Goal: Information Seeking & Learning: Learn about a topic

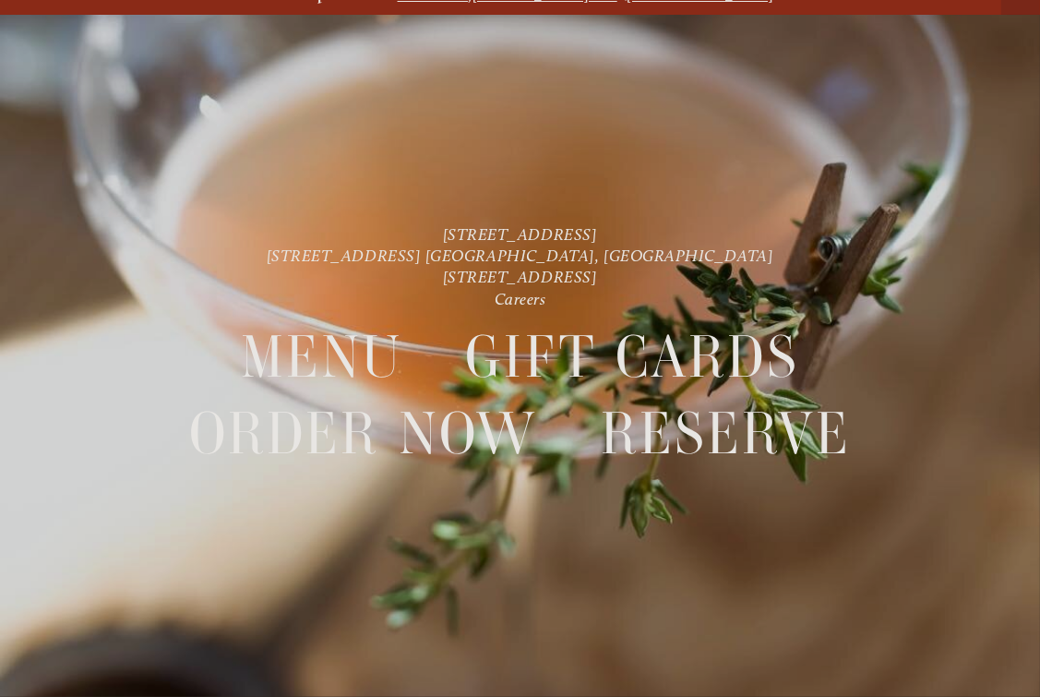
scroll to position [38, 0]
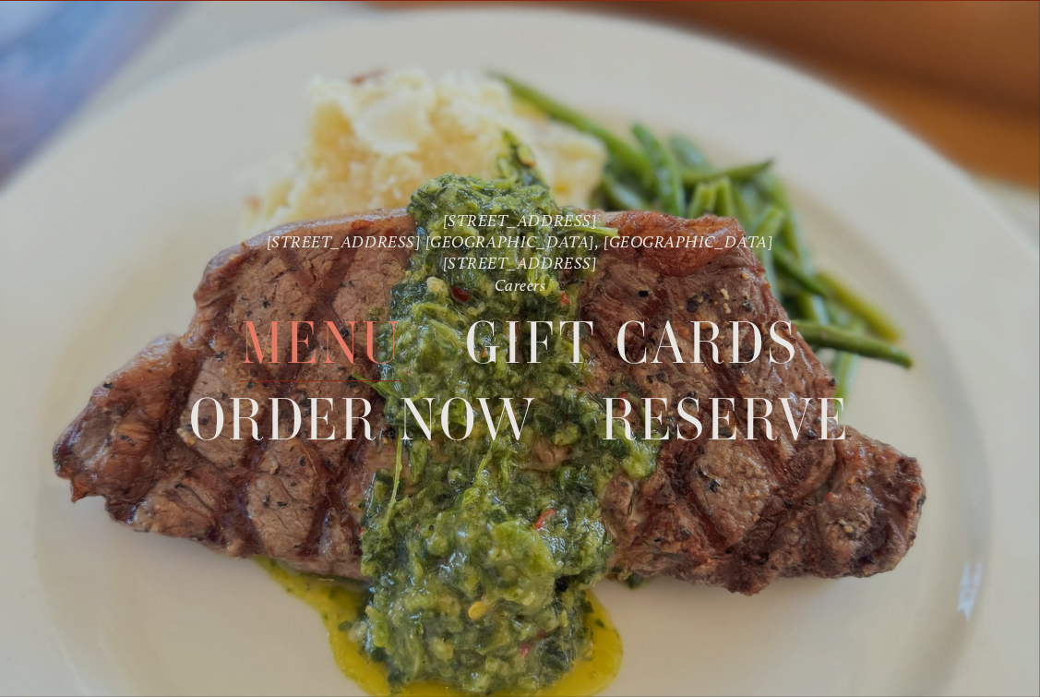
click at [343, 347] on span "Menu" at bounding box center [322, 344] width 162 height 76
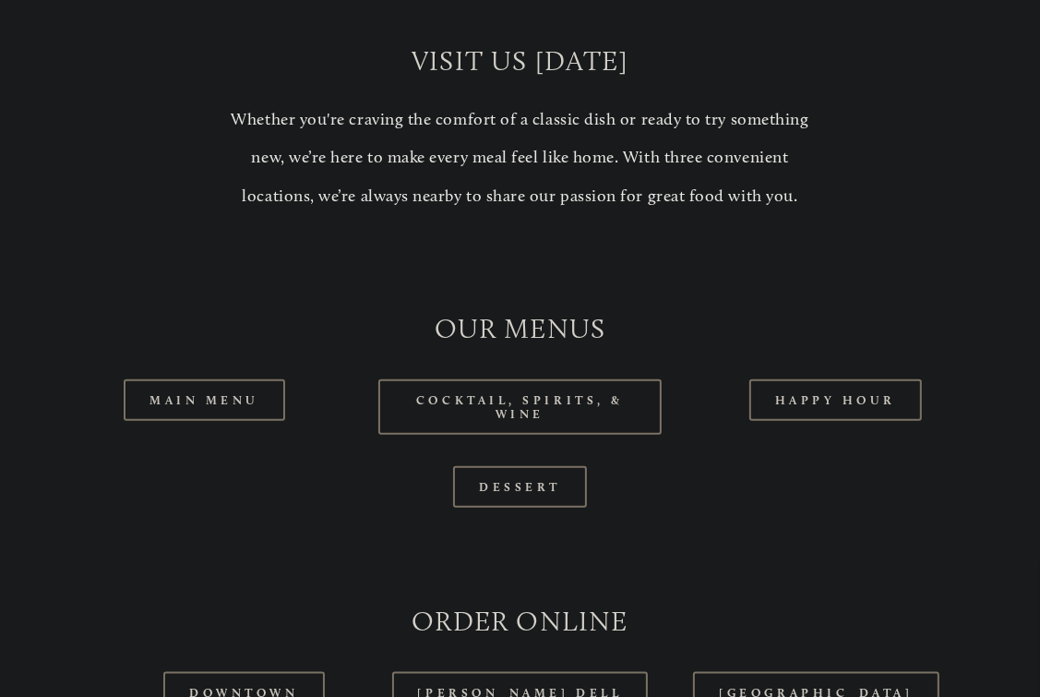
scroll to position [1384, 0]
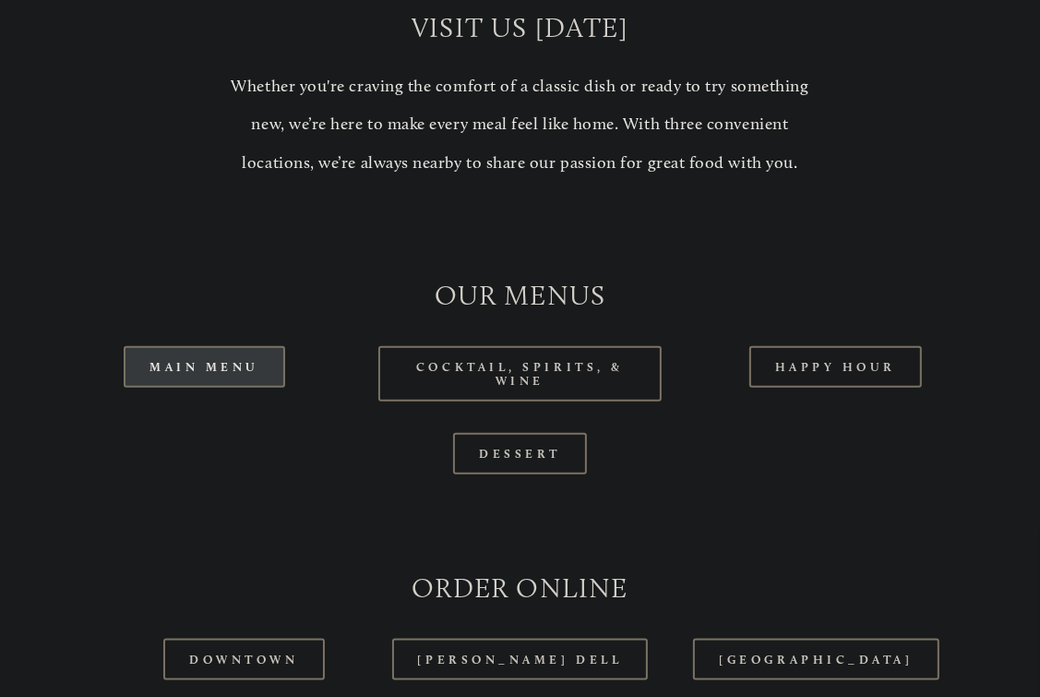
click at [224, 376] on link "Main Menu" at bounding box center [205, 367] width 162 height 42
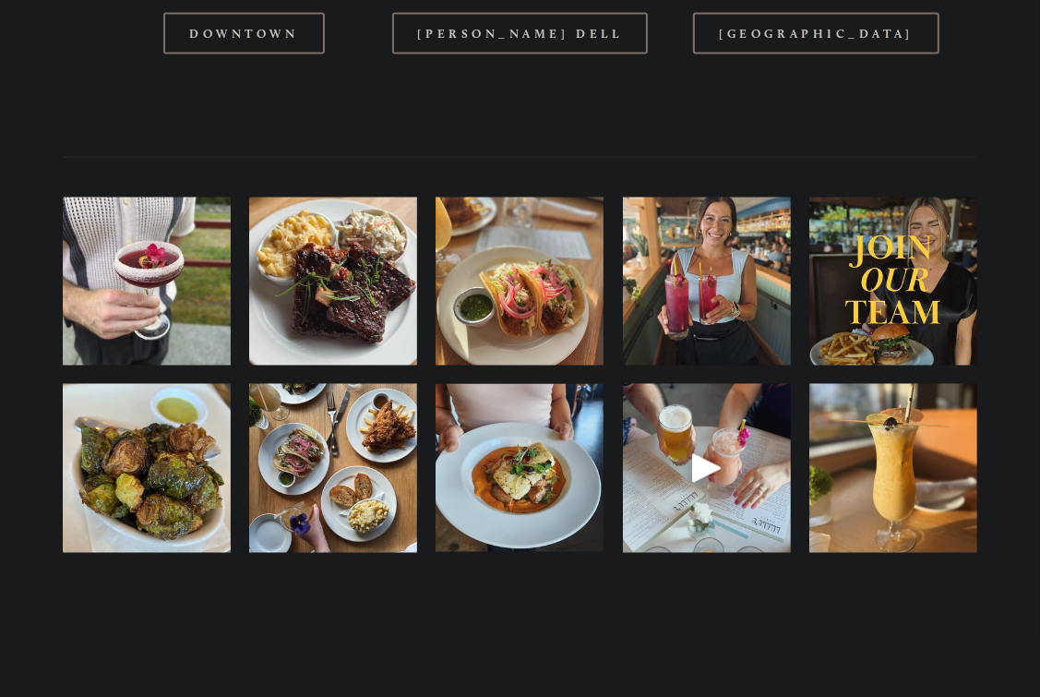
scroll to position [2307, 0]
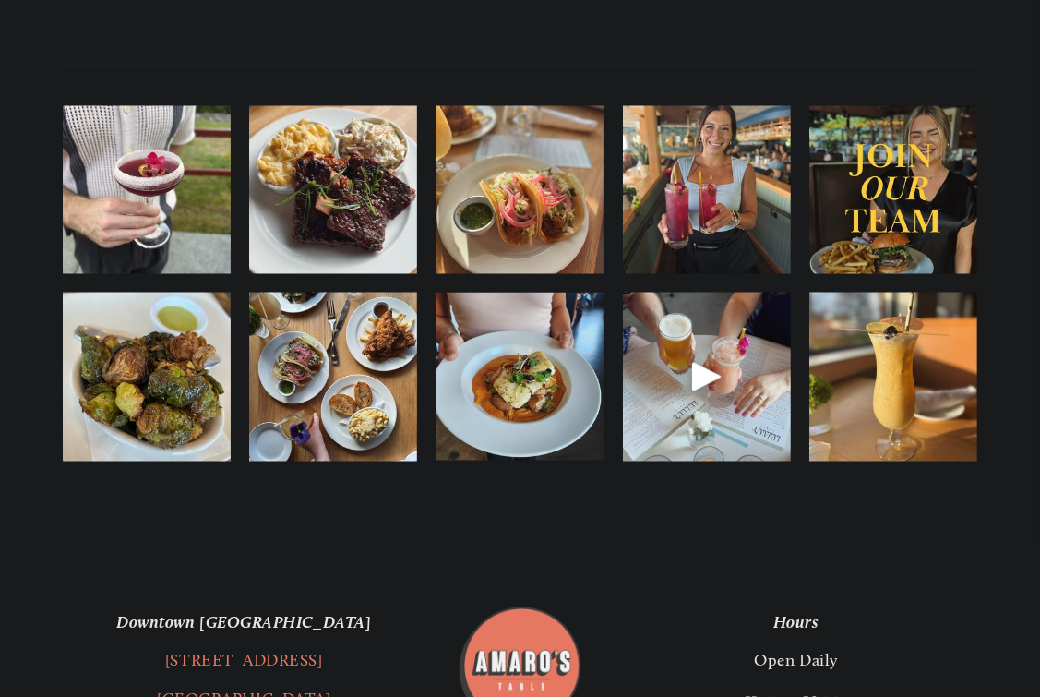
click at [537, 412] on img at bounding box center [520, 377] width 168 height 169
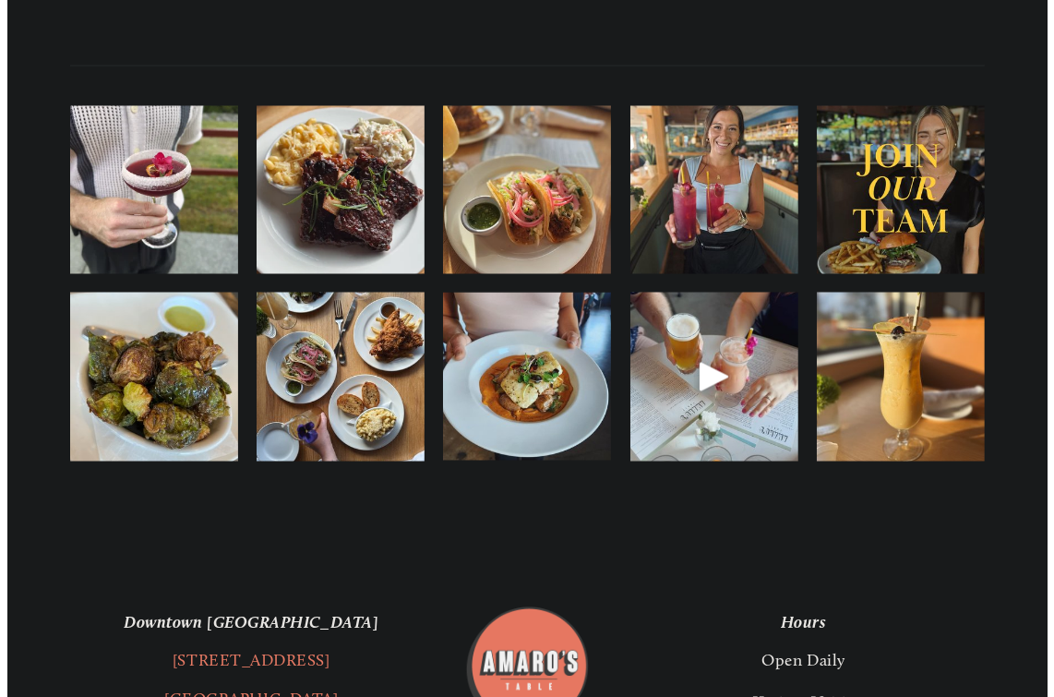
scroll to position [2316, 0]
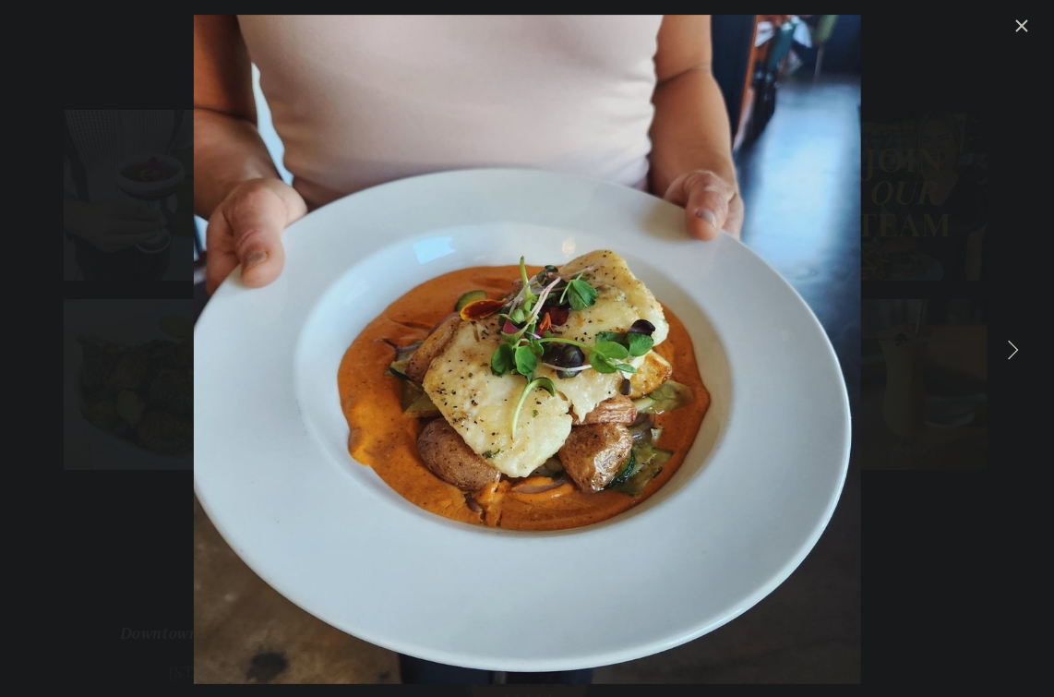
click at [1017, 348] on link "Next Item" at bounding box center [1012, 349] width 41 height 41
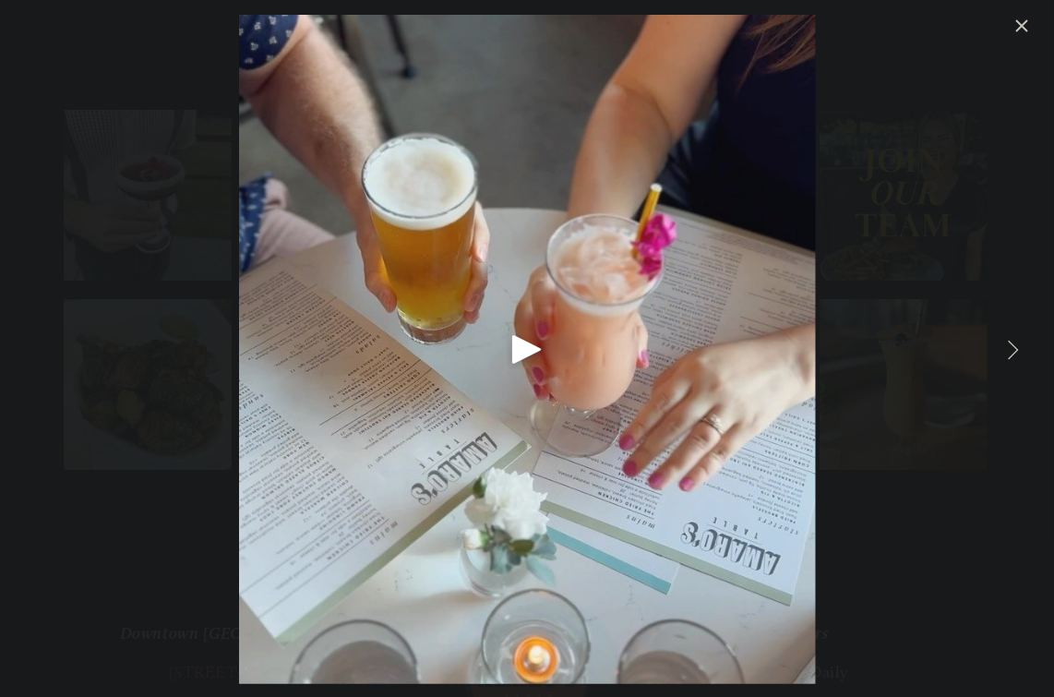
click at [1023, 347] on link "Next Item" at bounding box center [1012, 349] width 41 height 41
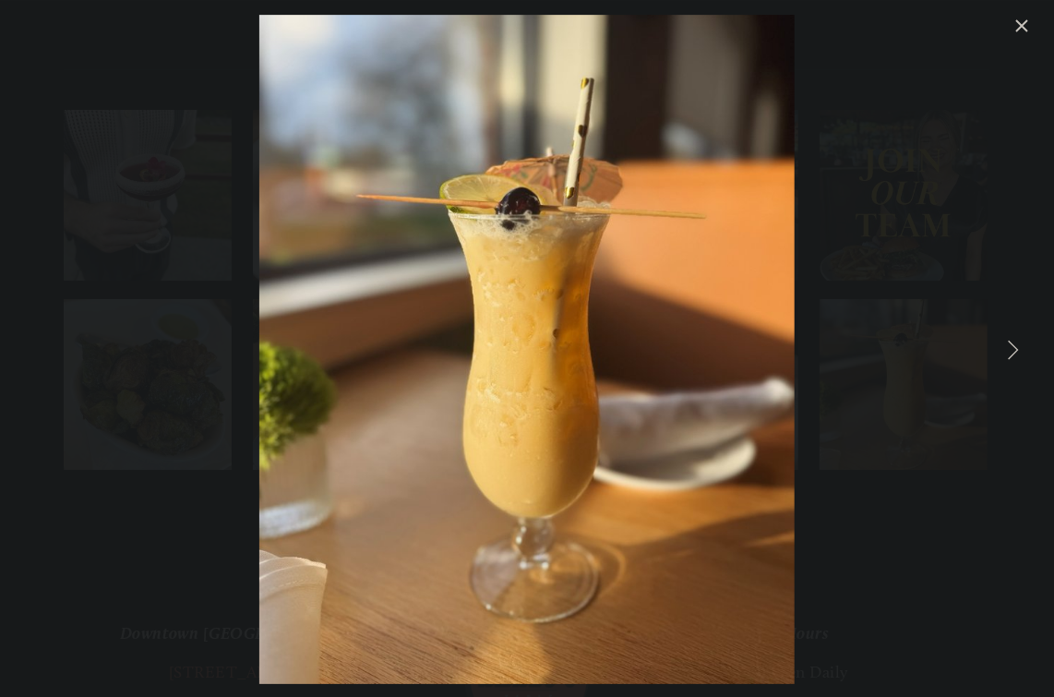
click at [1023, 345] on link "Next Item" at bounding box center [1012, 349] width 41 height 41
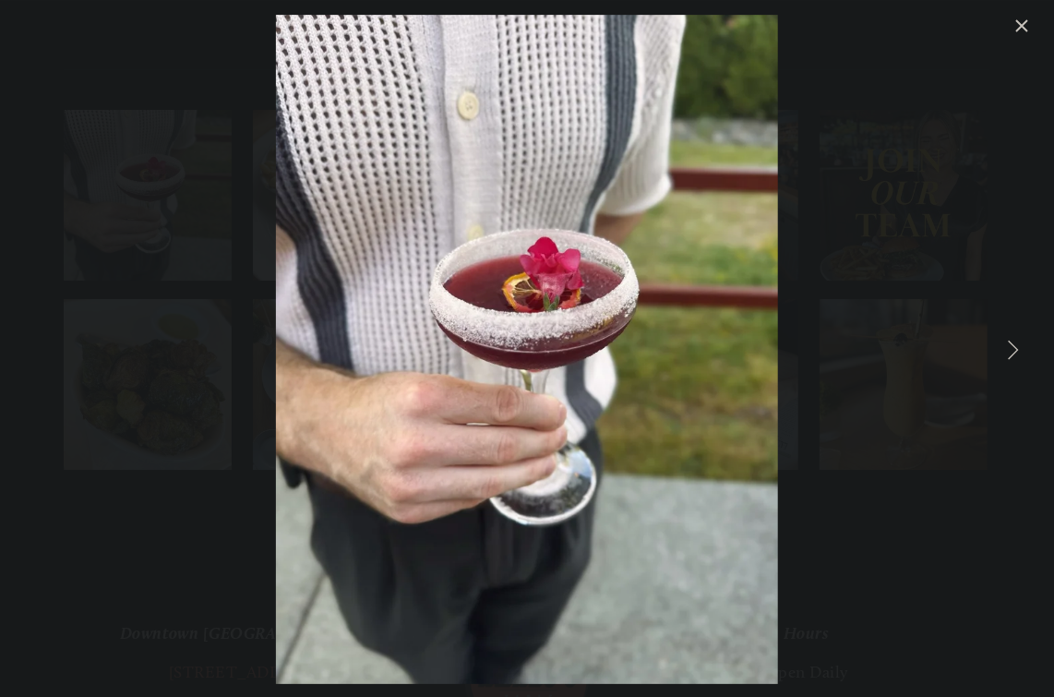
click at [1023, 345] on link "Next Item" at bounding box center [1012, 349] width 41 height 41
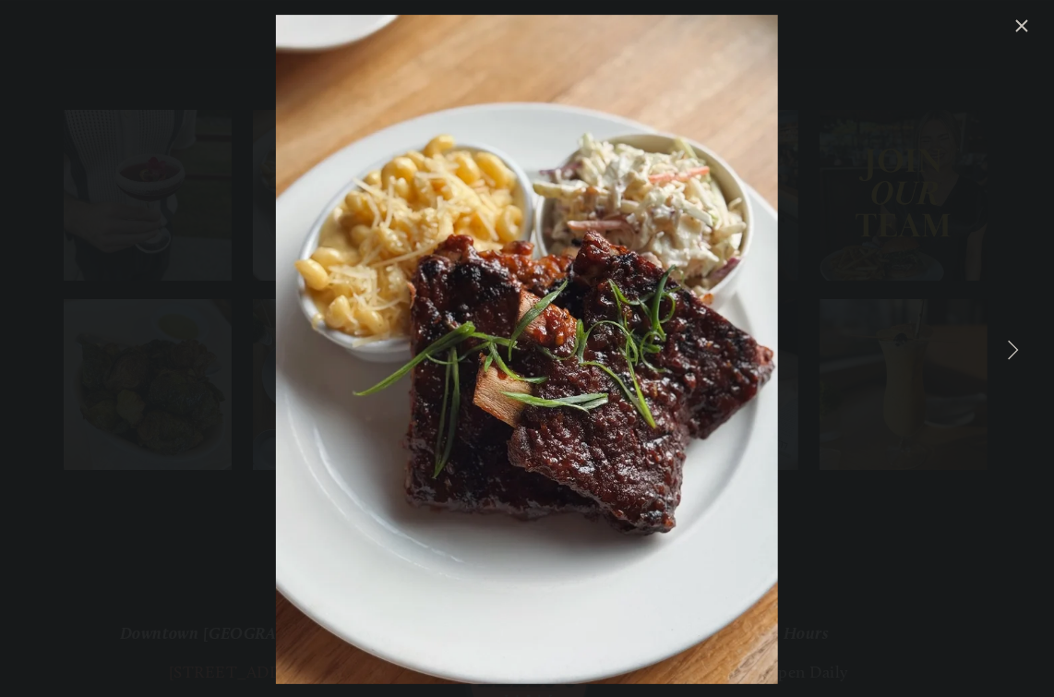
click at [1024, 345] on link "Next Item" at bounding box center [1012, 349] width 41 height 41
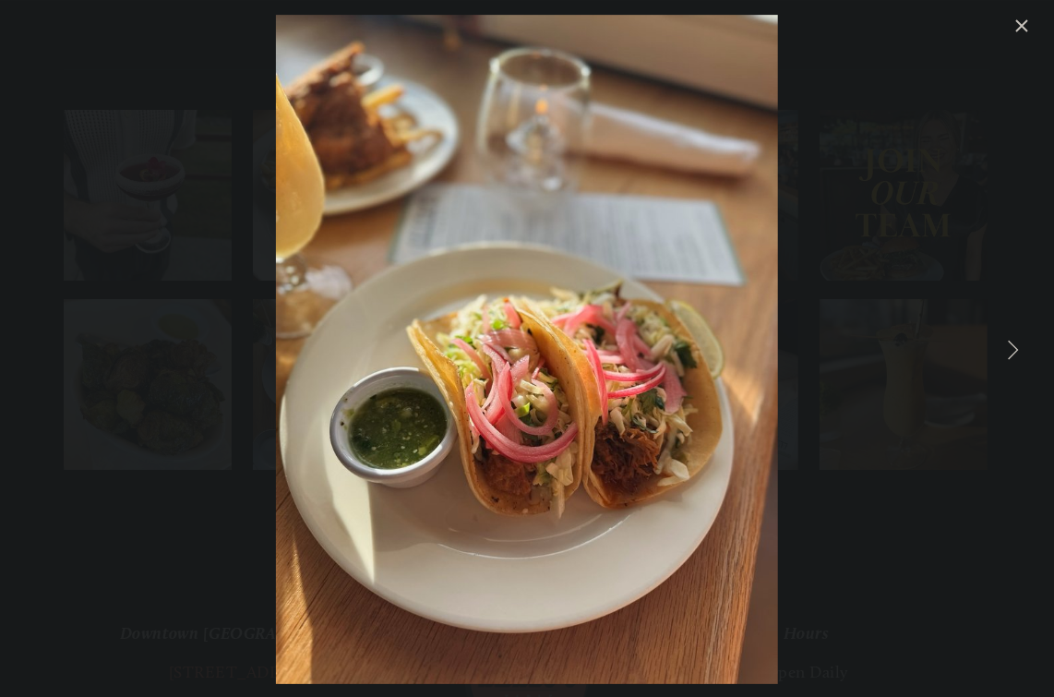
click at [1024, 345] on link "Next Item" at bounding box center [1012, 349] width 41 height 41
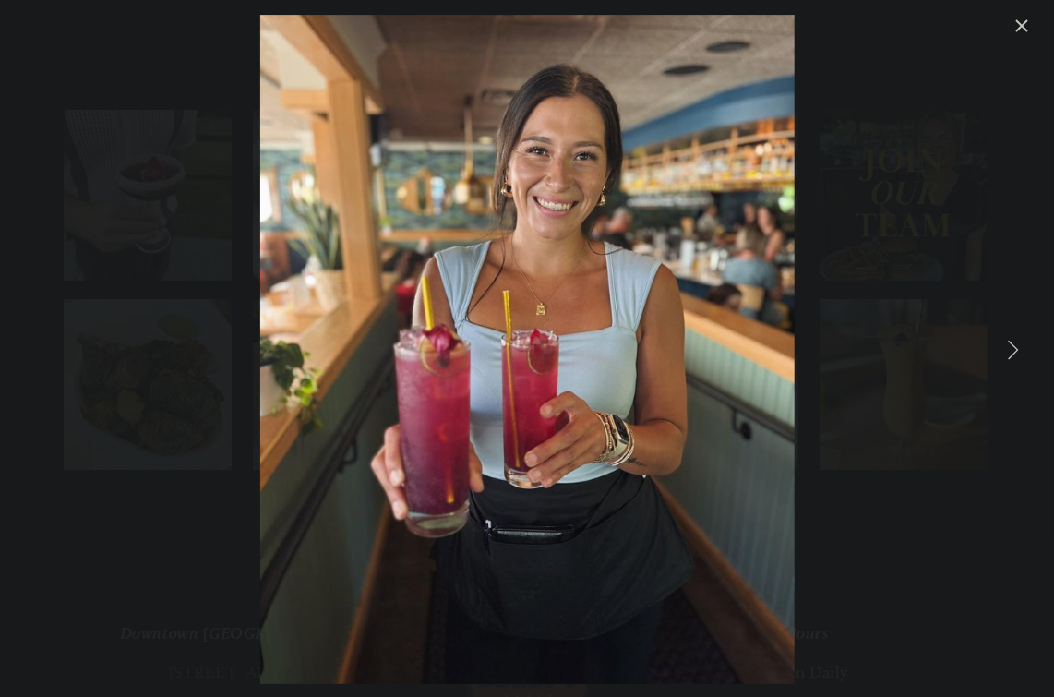
click at [1024, 345] on link "Next Item" at bounding box center [1012, 349] width 41 height 41
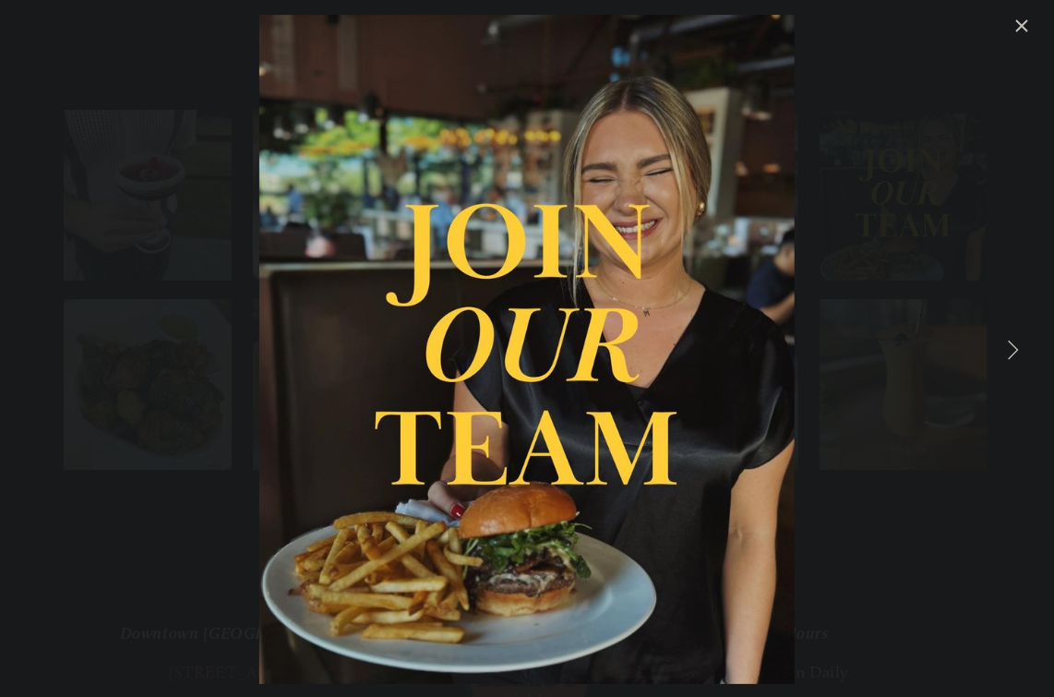
click at [1024, 345] on link "Next Item" at bounding box center [1012, 349] width 41 height 41
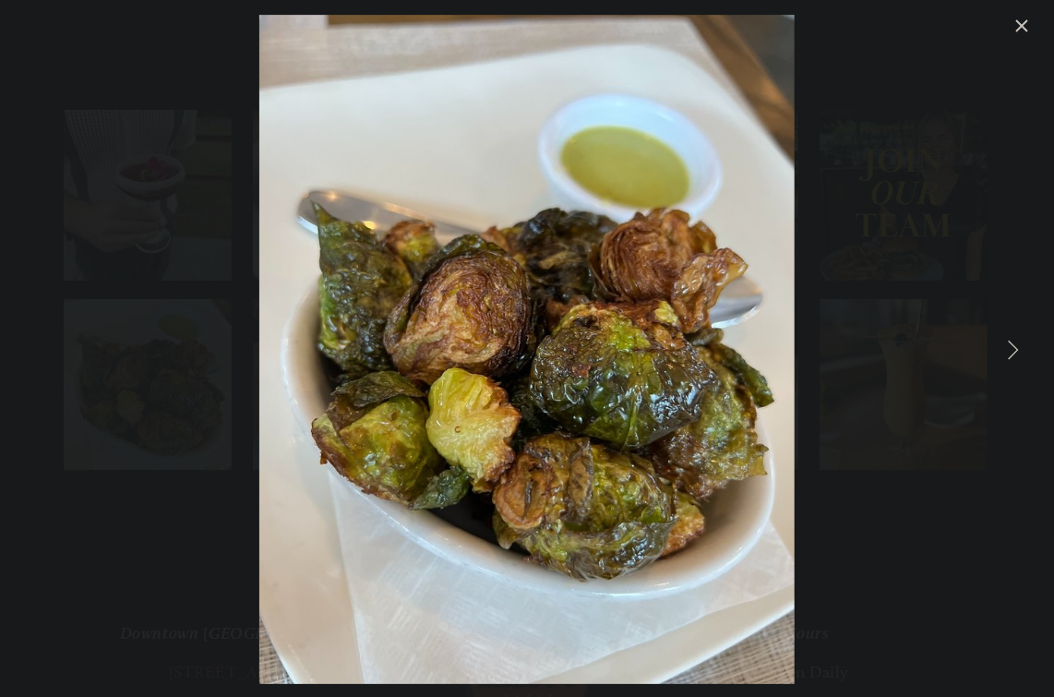
click at [1024, 345] on link "Next Item" at bounding box center [1012, 349] width 41 height 41
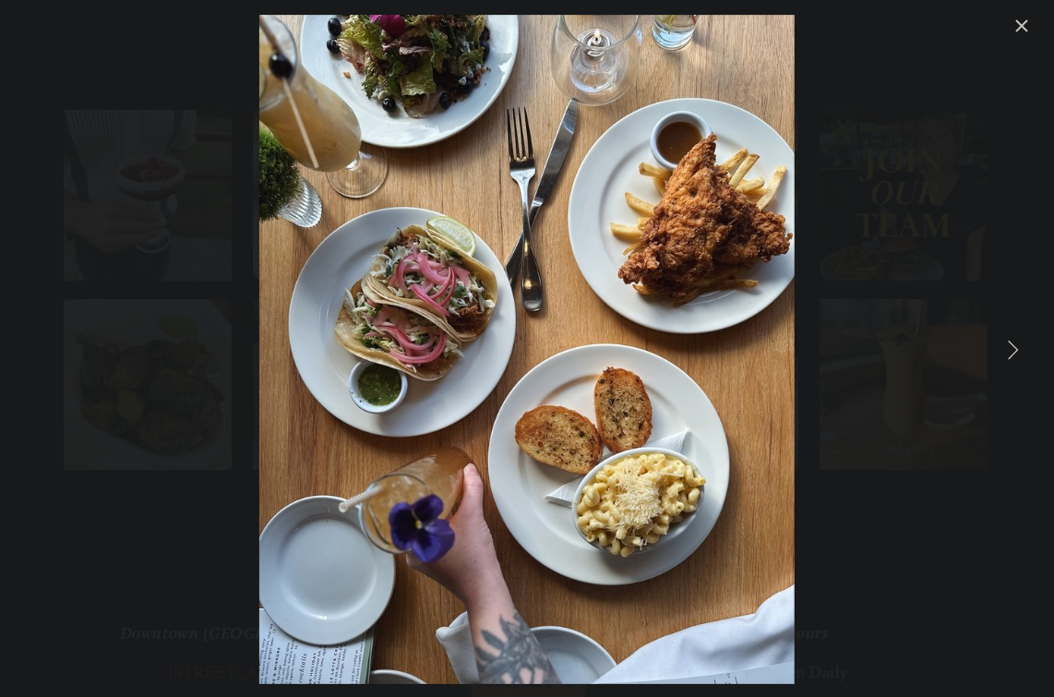
click at [1028, 343] on link "Next Item" at bounding box center [1012, 349] width 41 height 41
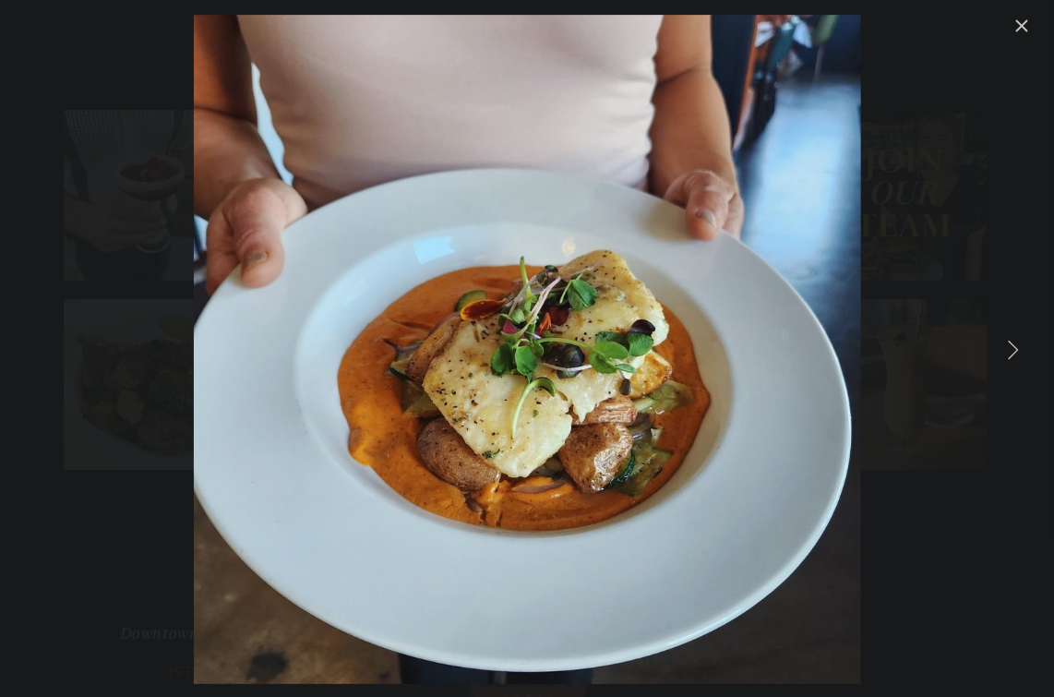
click at [1030, 343] on link "Next Item" at bounding box center [1012, 349] width 41 height 41
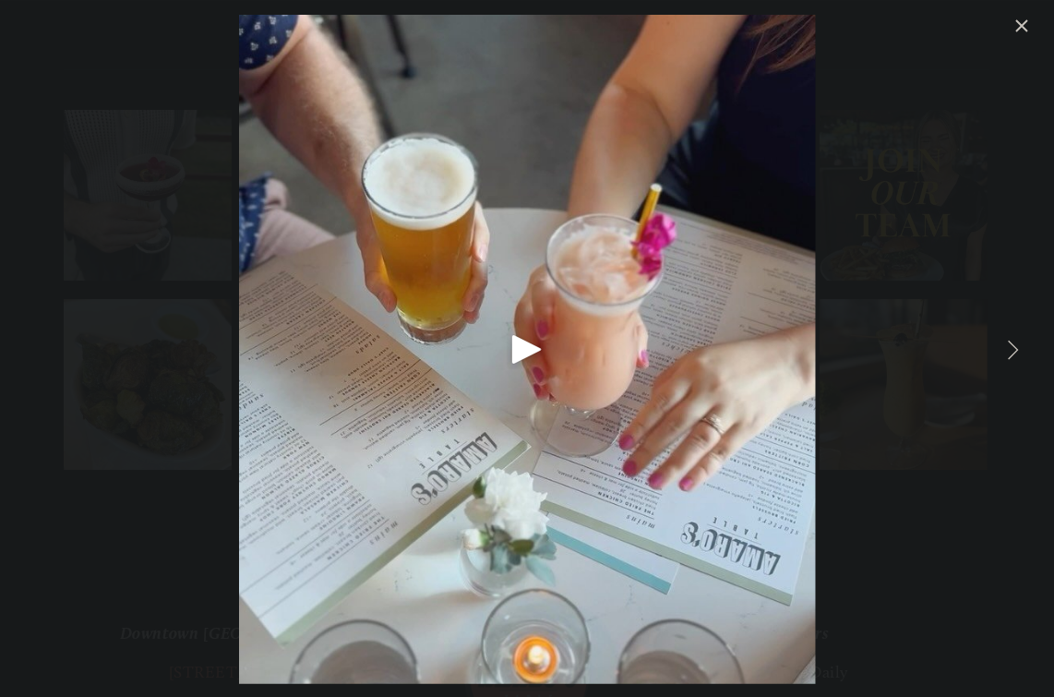
click at [1030, 341] on link "Next Item" at bounding box center [1012, 349] width 41 height 41
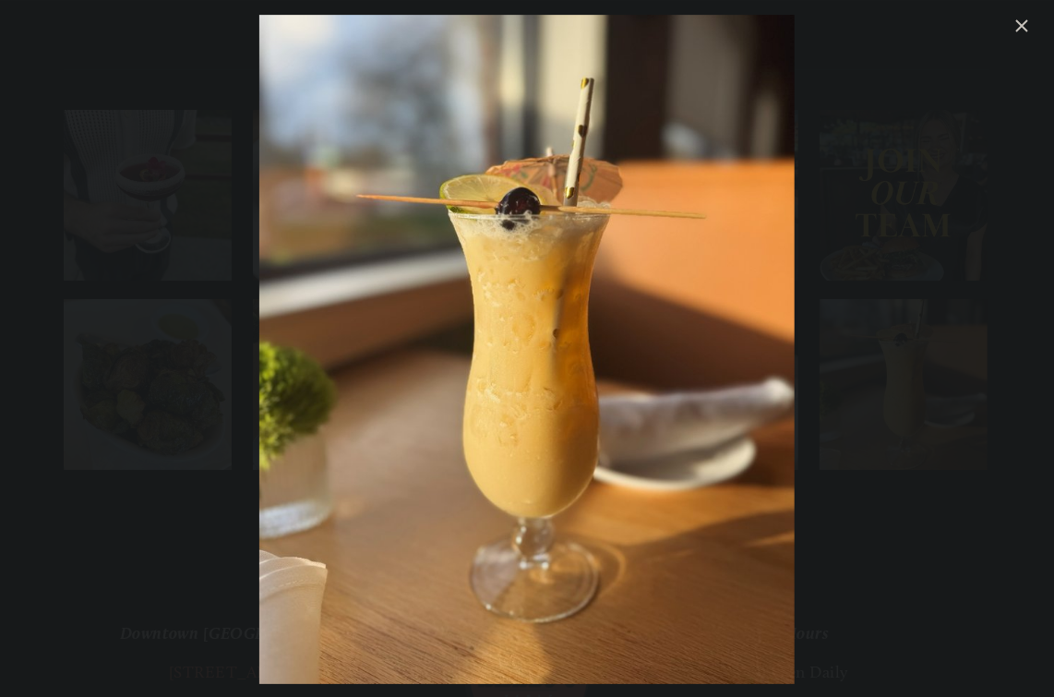
click at [1024, 23] on link "Close" at bounding box center [1022, 26] width 22 height 22
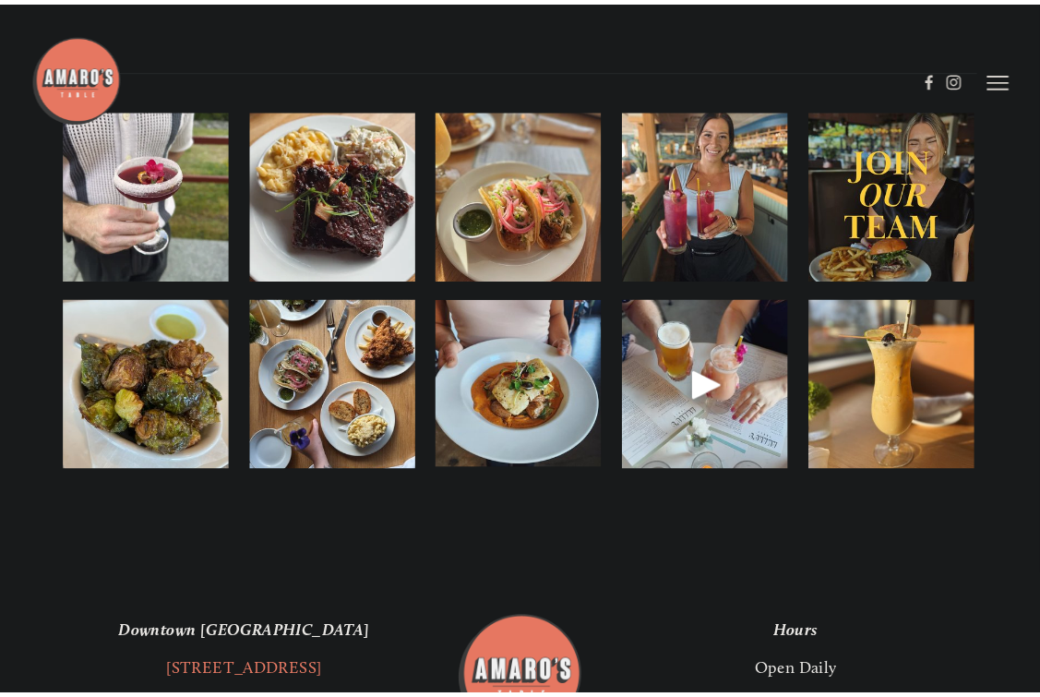
scroll to position [2307, 0]
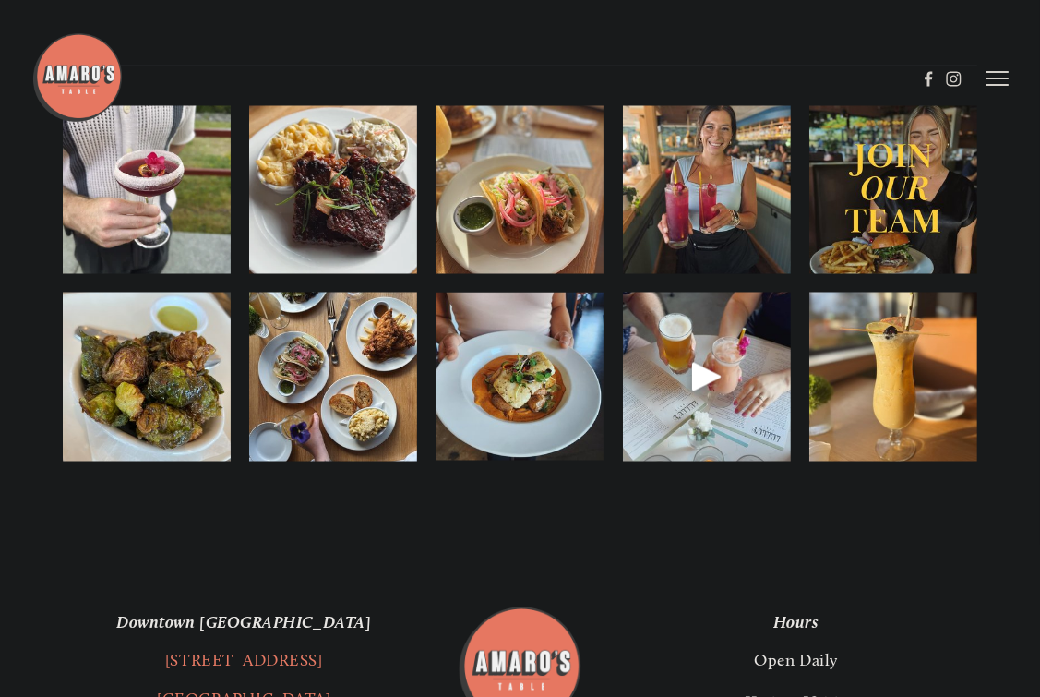
click at [915, 251] on img at bounding box center [893, 190] width 168 height 210
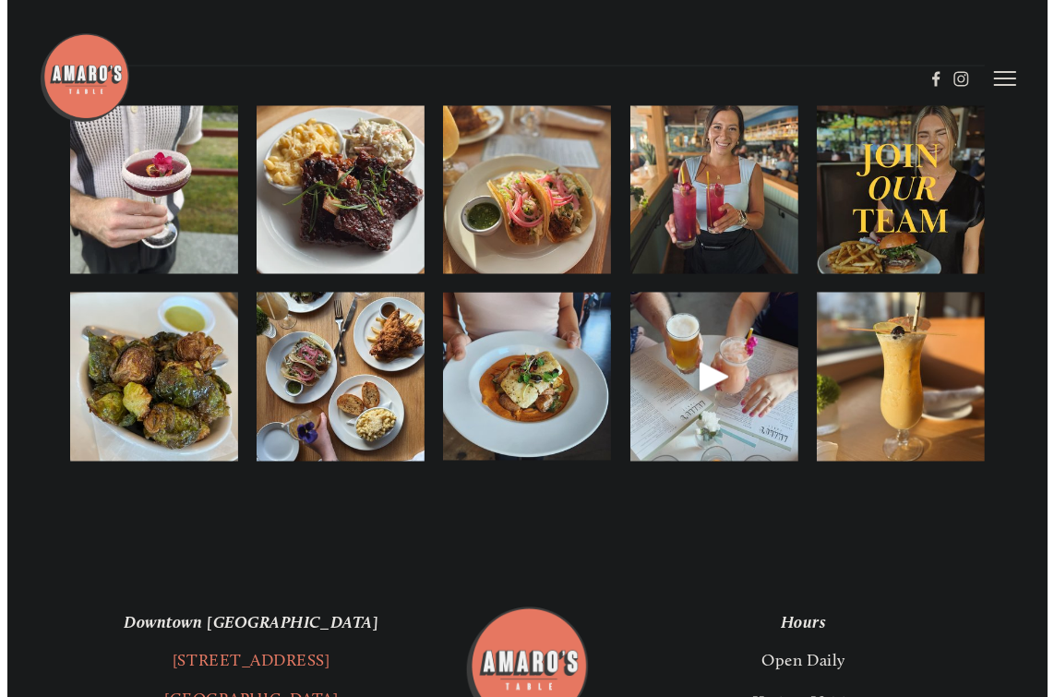
scroll to position [2316, 0]
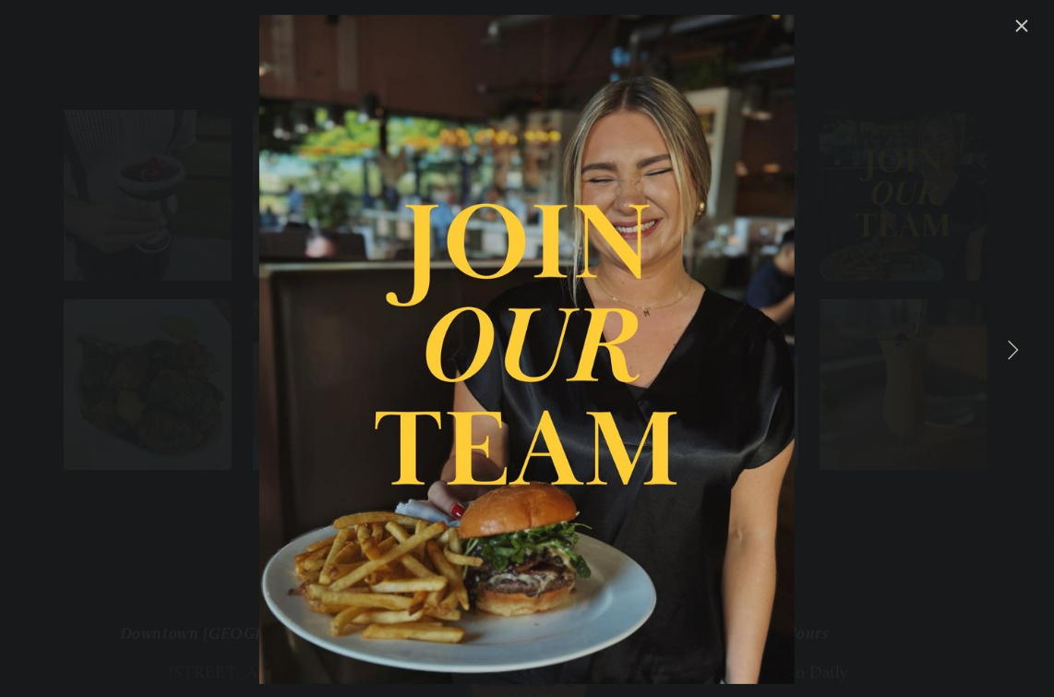
click at [1014, 343] on link "Next Item" at bounding box center [1012, 349] width 41 height 41
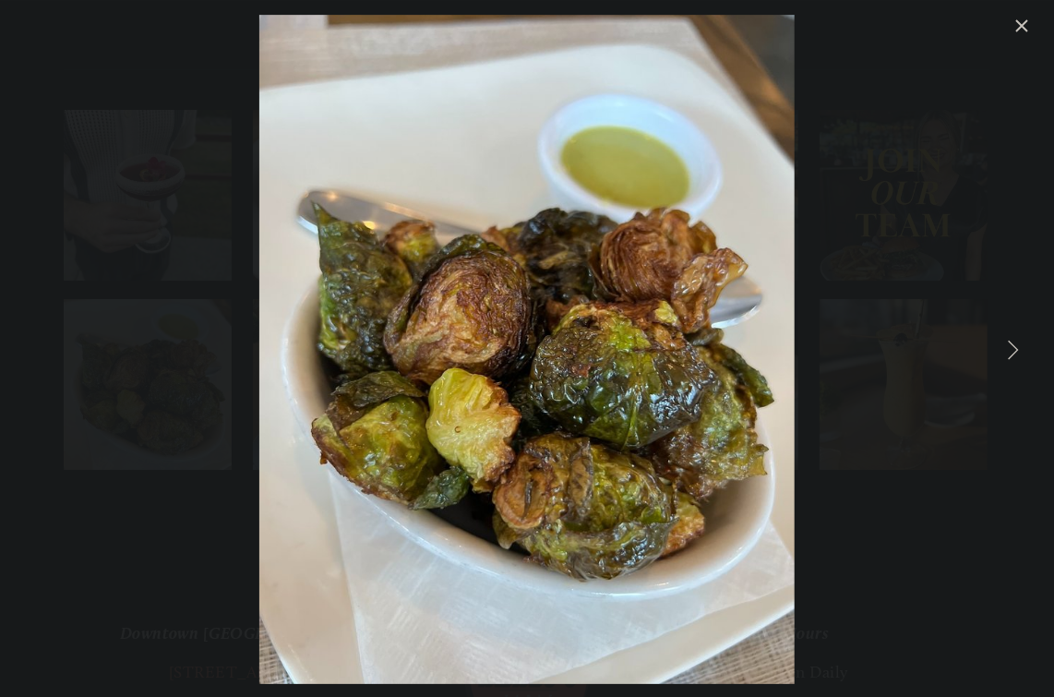
click at [1014, 343] on link "Next Item" at bounding box center [1012, 349] width 41 height 41
